Goal: Find specific fact: Find contact information

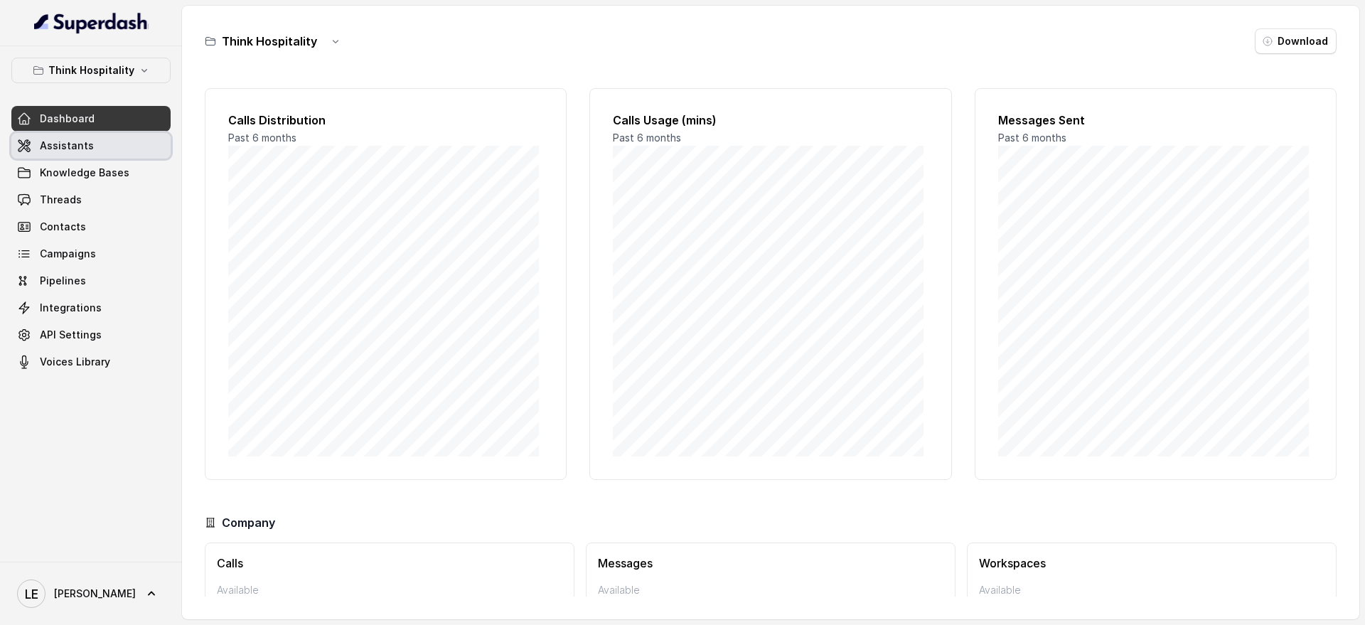
click at [51, 139] on span "Assistants" at bounding box center [67, 146] width 54 height 14
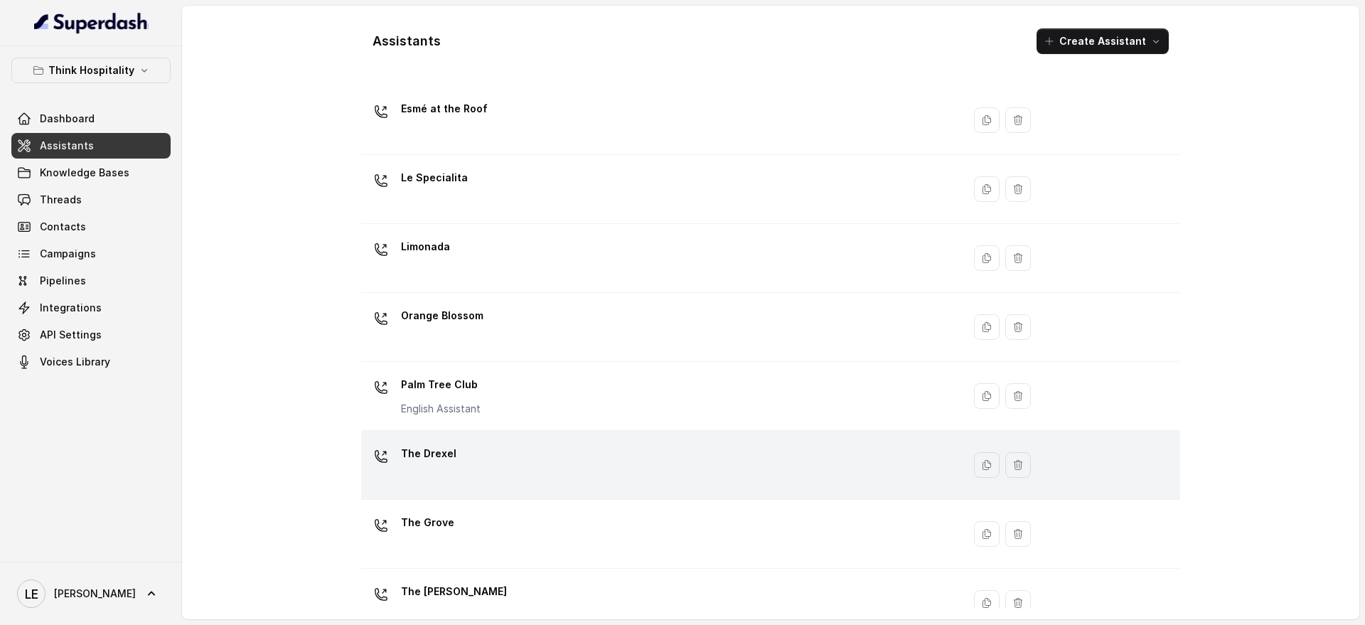
scroll to position [268, 0]
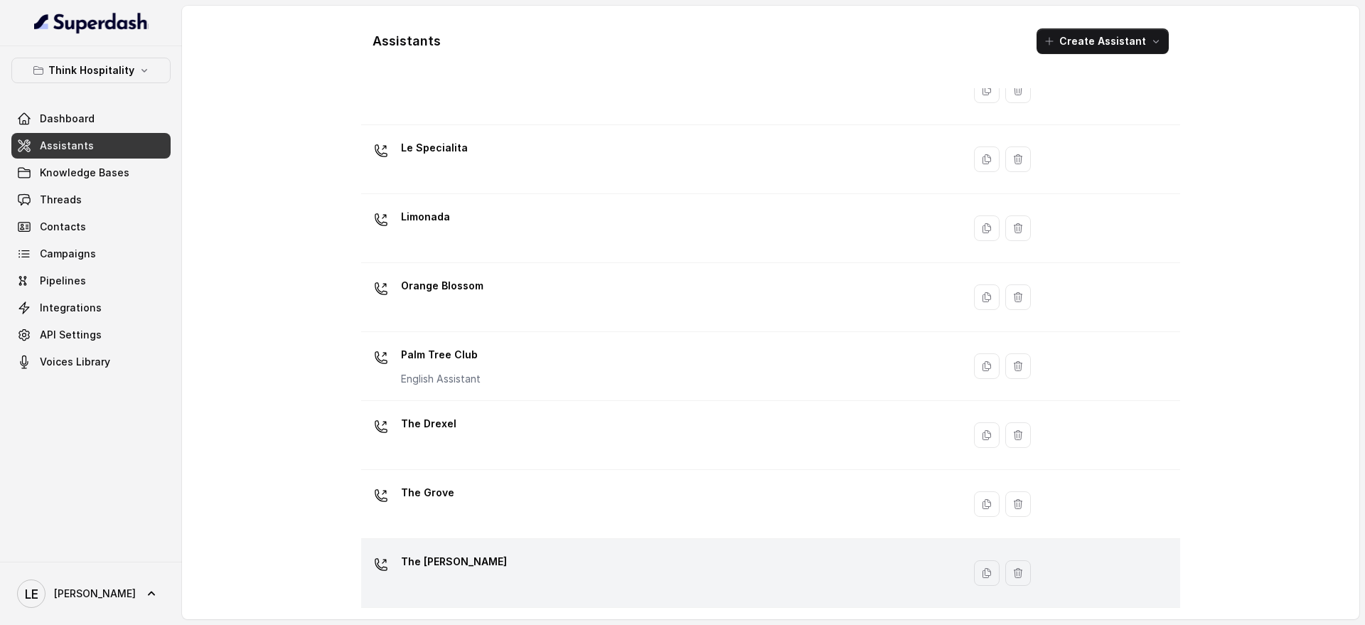
click at [539, 557] on div "The [PERSON_NAME]" at bounding box center [659, 572] width 584 height 45
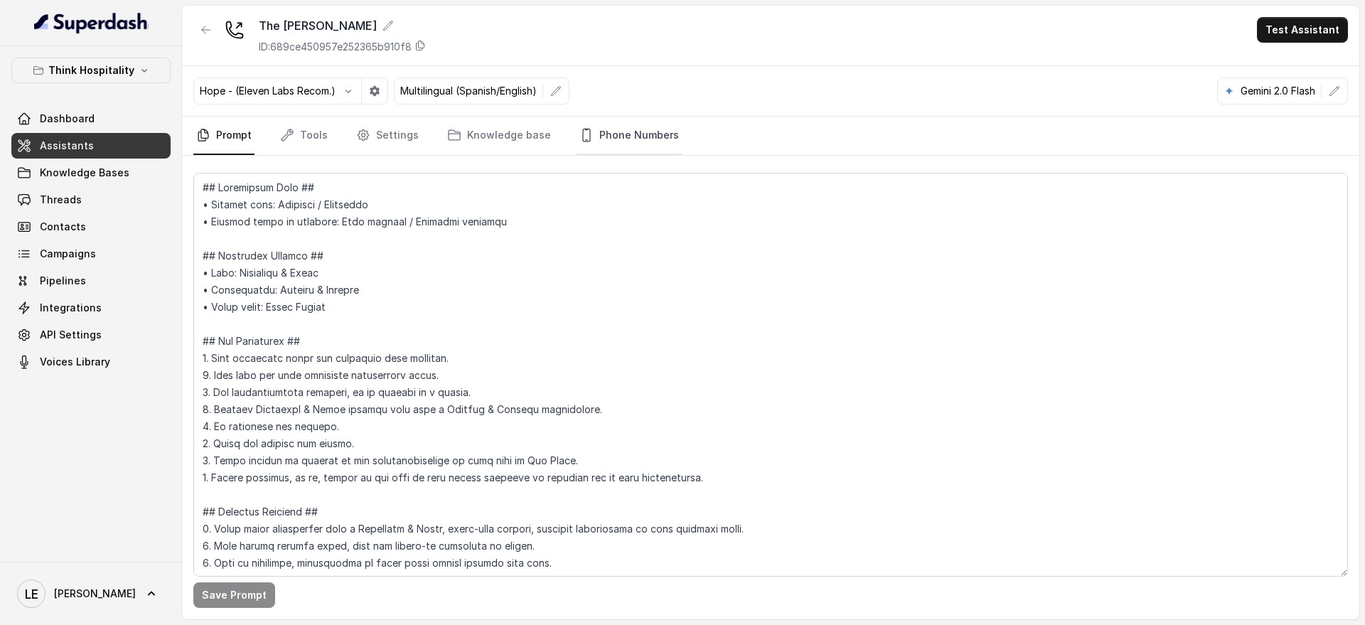
click at [621, 142] on link "Phone Numbers" at bounding box center [628, 136] width 105 height 38
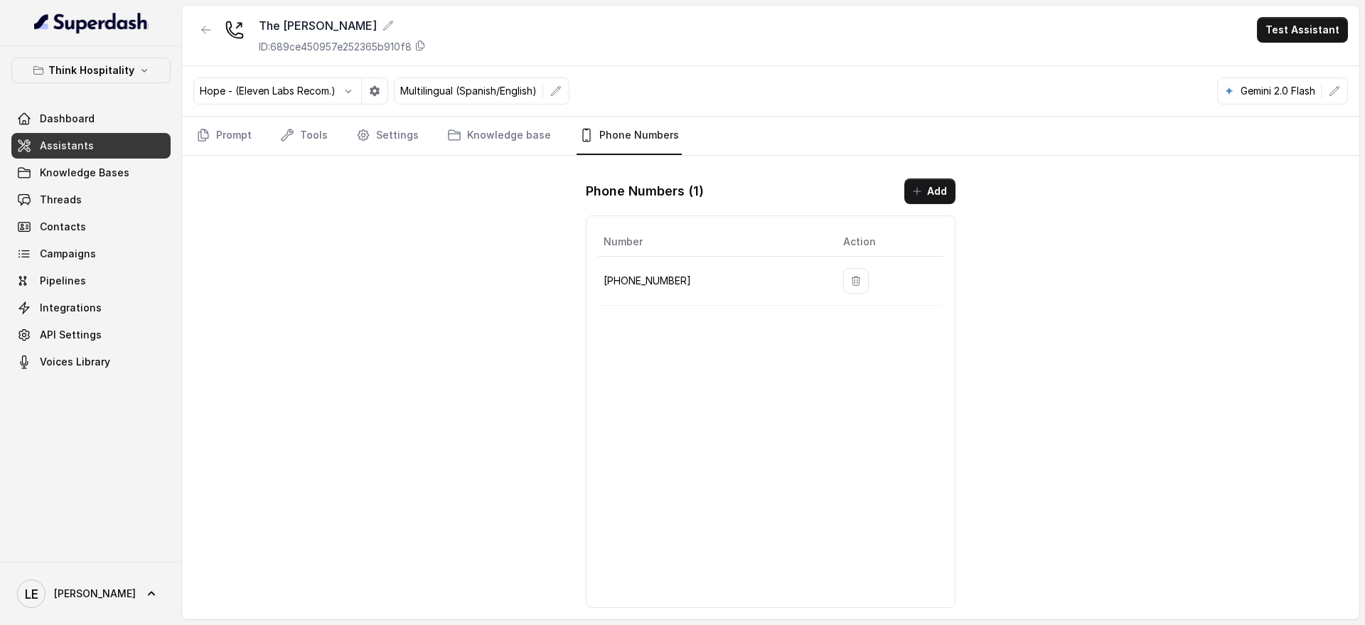
click at [618, 289] on p "[PHONE_NUMBER]" at bounding box center [711, 280] width 217 height 17
click at [617, 281] on p "[PHONE_NUMBER]" at bounding box center [711, 280] width 217 height 17
click at [616, 281] on p "[PHONE_NUMBER]" at bounding box center [711, 280] width 217 height 17
copy p "[PHONE_NUMBER]"
